Goal: Information Seeking & Learning: Learn about a topic

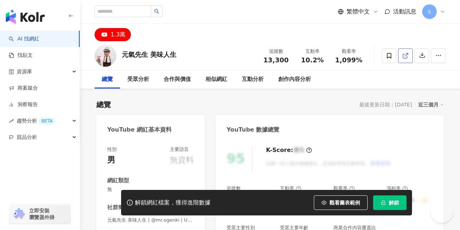
click at [405, 56] on line at bounding box center [406, 54] width 3 height 3
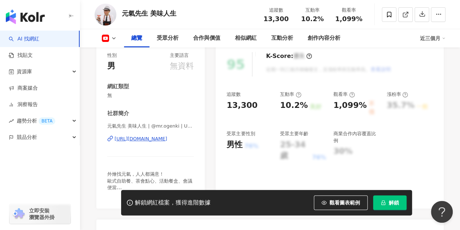
scroll to position [109, 0]
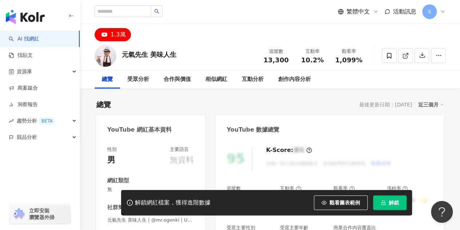
click at [456, 32] on div "1.3萬" at bounding box center [270, 32] width 380 height 17
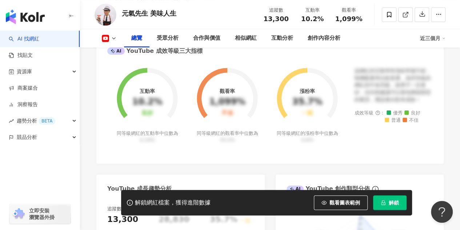
scroll to position [328, 0]
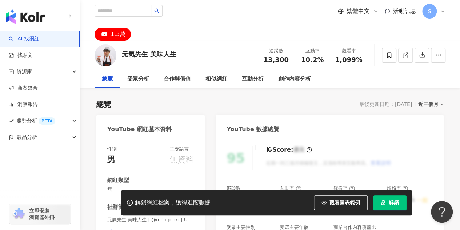
scroll to position [0, 0]
click at [437, 52] on icon "button" at bounding box center [439, 55] width 7 height 7
click at [428, 72] on span "查看合作資訊" at bounding box center [424, 73] width 31 height 8
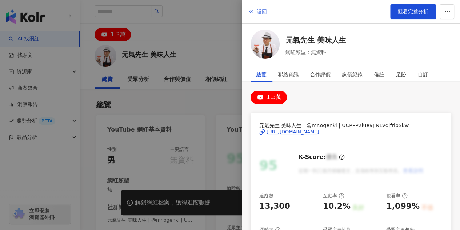
click at [252, 11] on polyline "button" at bounding box center [252, 12] width 1 height 3
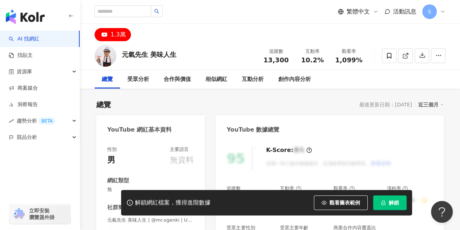
click at [215, 38] on div "1.3萬" at bounding box center [270, 32] width 380 height 17
